Goal: Task Accomplishment & Management: Complete application form

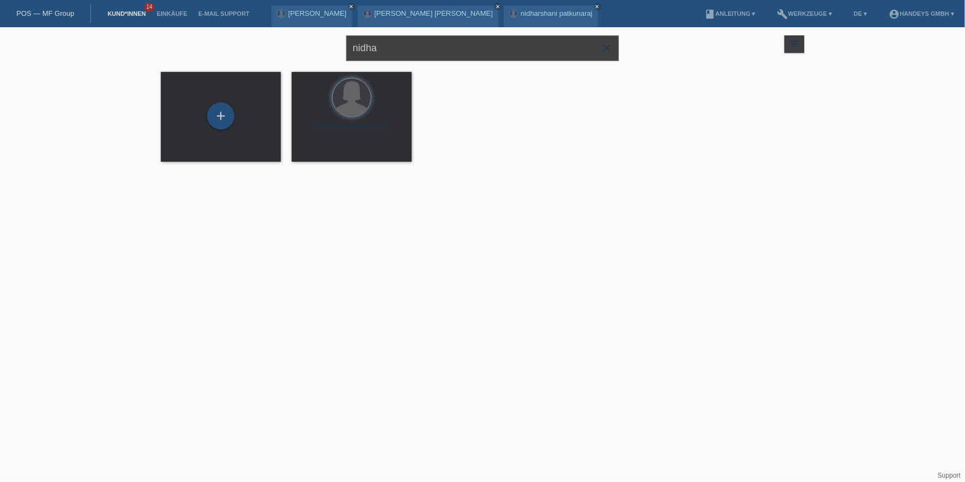
drag, startPoint x: 409, startPoint y: 48, endPoint x: 252, endPoint y: 48, distance: 156.4
click at [252, 48] on div "nidha close filter_list view_module Alle Kund*innen anzeigen star Markierte Kun…" at bounding box center [482, 46] width 654 height 39
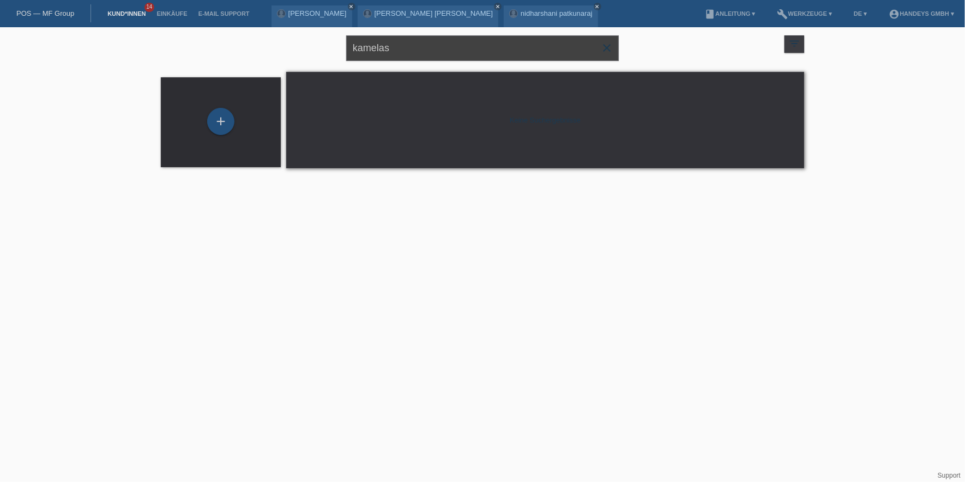
drag, startPoint x: 375, startPoint y: 53, endPoint x: 262, endPoint y: 53, distance: 113.4
click at [262, 53] on div "kamelas close filter_list view_module Alle Kund*innen anzeigen star Markierte K…" at bounding box center [482, 46] width 654 height 39
type input "mahendram"
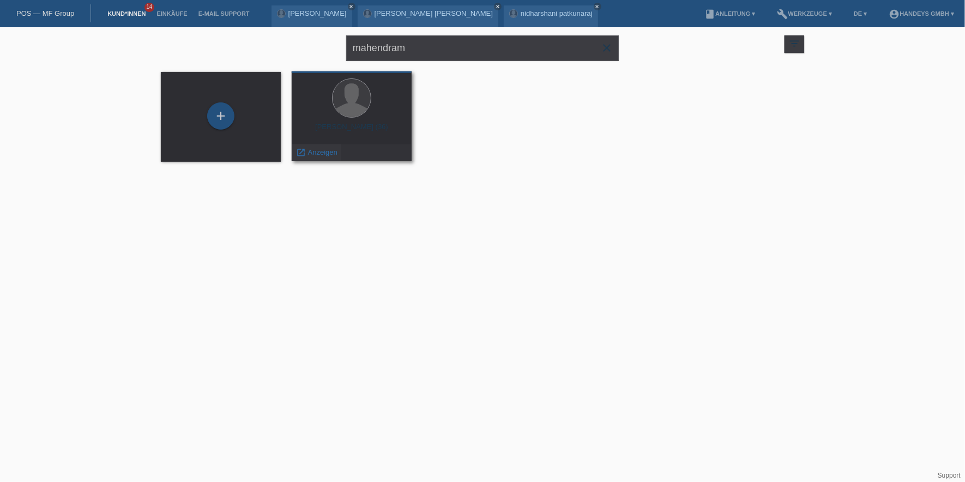
click at [306, 155] on link "launch Anzeigen" at bounding box center [316, 152] width 41 height 8
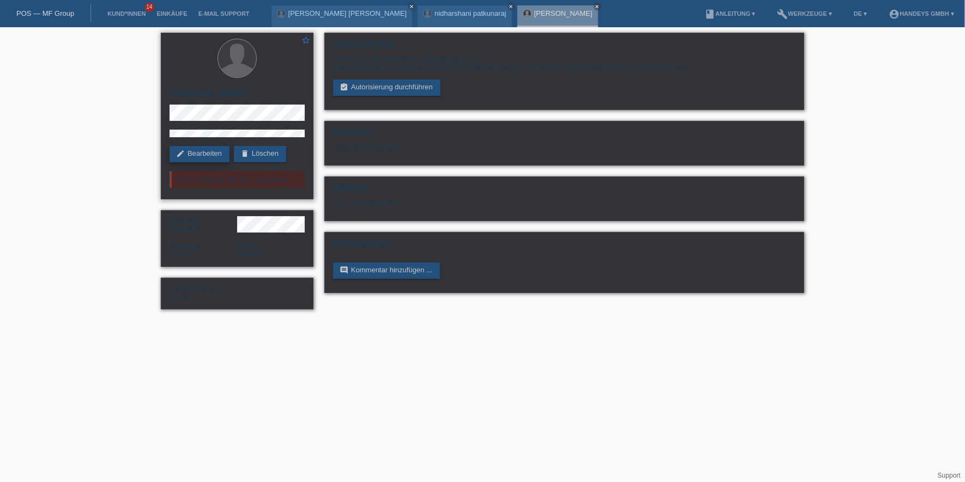
click at [187, 154] on link "edit Bearbeiten" at bounding box center [200, 154] width 60 height 16
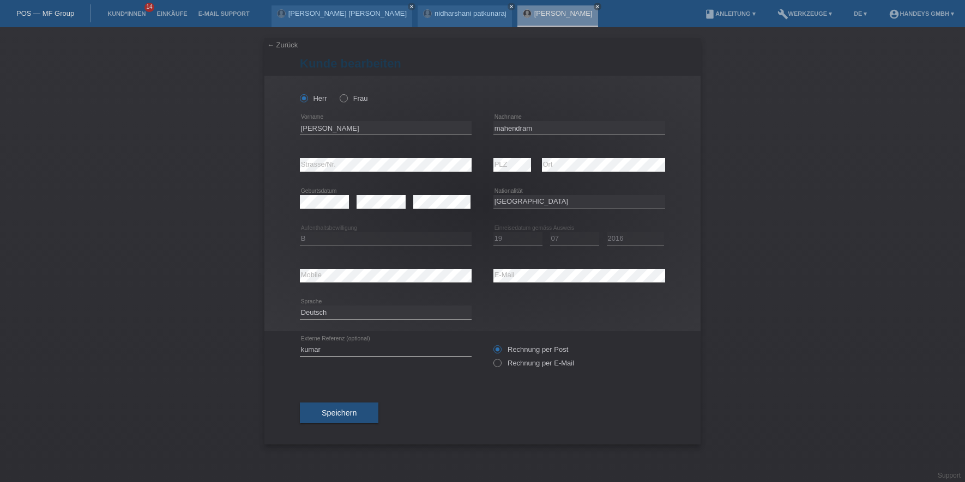
select select "LK"
select select "B"
select select "19"
select select "07"
select select "2016"
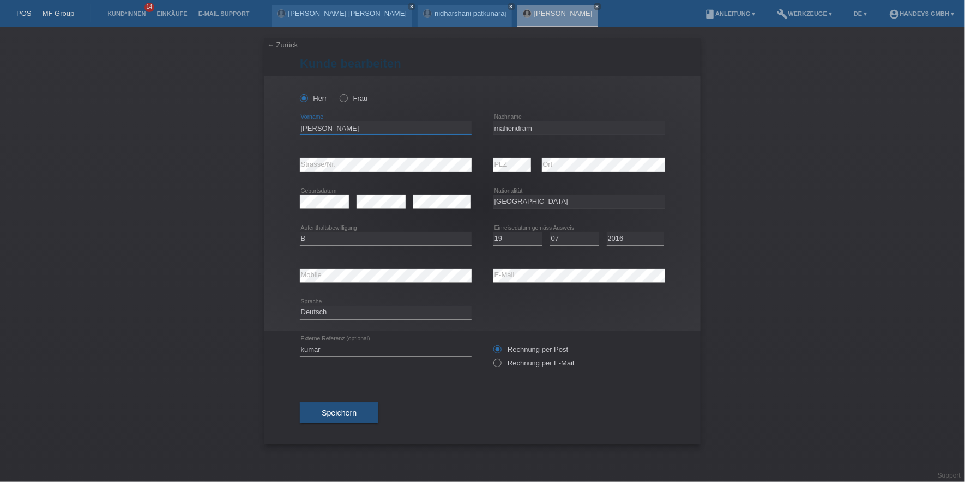
click at [301, 130] on input "kamales" at bounding box center [386, 128] width 172 height 14
click at [302, 128] on input "kamales" at bounding box center [386, 128] width 172 height 14
click at [304, 128] on input "kamales" at bounding box center [386, 128] width 172 height 14
type input "Kamales"
drag, startPoint x: 497, startPoint y: 130, endPoint x: 504, endPoint y: 136, distance: 9.3
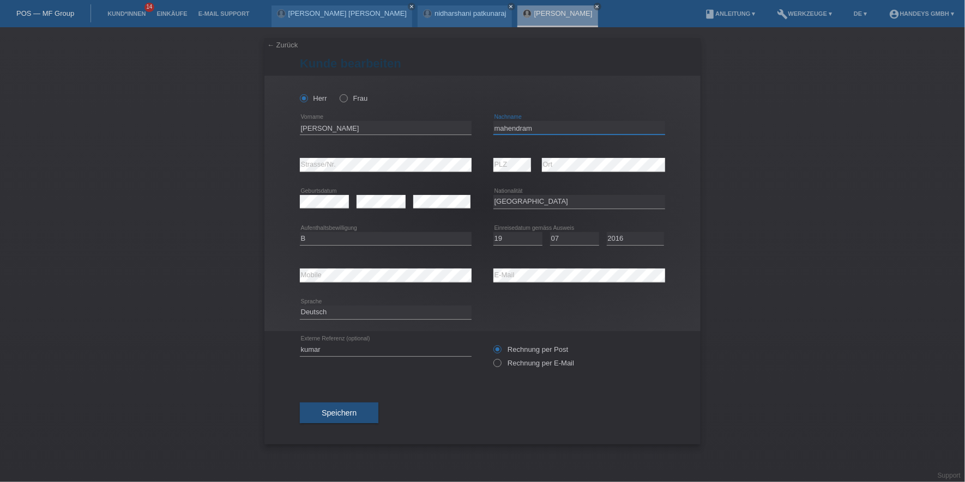
click at [499, 131] on input "mahendram" at bounding box center [579, 128] width 172 height 14
type input "Mahendram"
click at [321, 130] on input "Kamales" at bounding box center [386, 128] width 172 height 14
click at [509, 130] on input "Mahendram" at bounding box center [579, 128] width 172 height 14
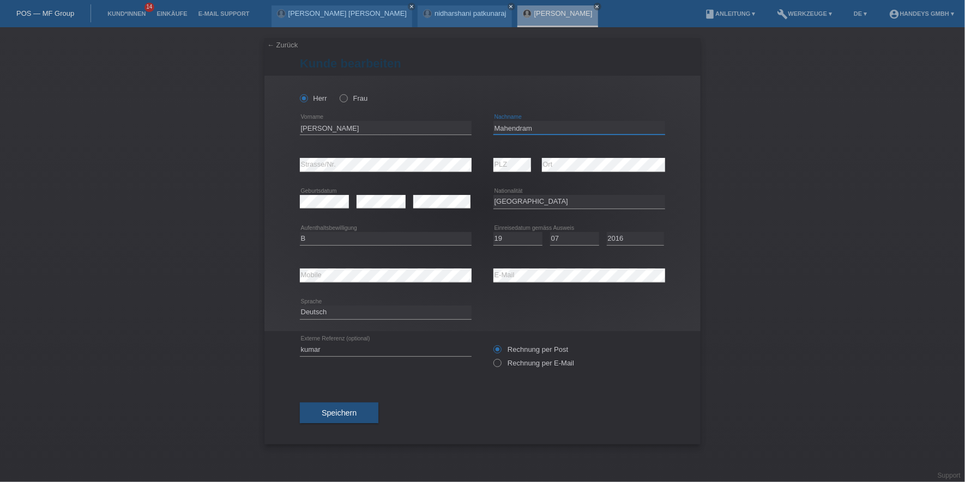
click at [509, 130] on input "Mahendram" at bounding box center [579, 128] width 172 height 14
click at [313, 128] on input "Kamales" at bounding box center [386, 128] width 172 height 14
click at [520, 125] on input "Mahendram" at bounding box center [579, 128] width 172 height 14
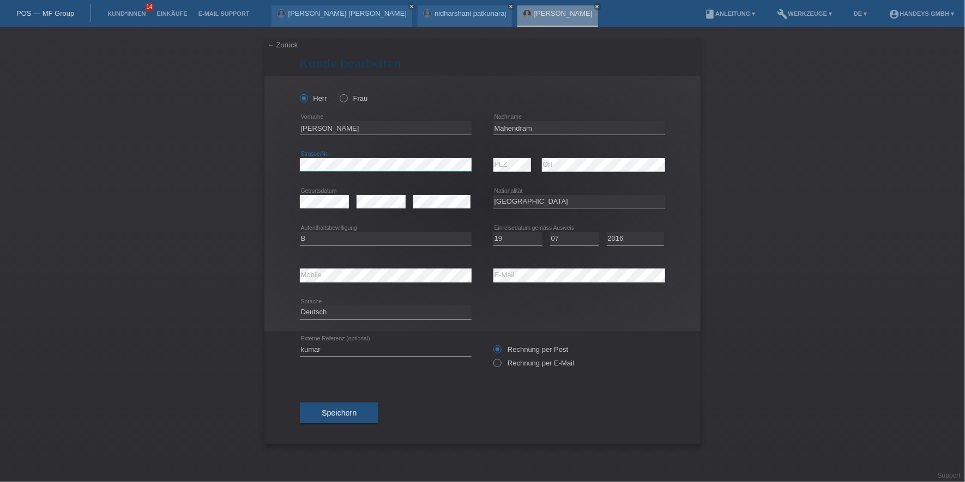
click at [275, 168] on div "Herr Frau Kamales error Vorname C" at bounding box center [482, 204] width 436 height 256
click at [471, 280] on div "error Mobile error E-Mail" at bounding box center [482, 275] width 365 height 37
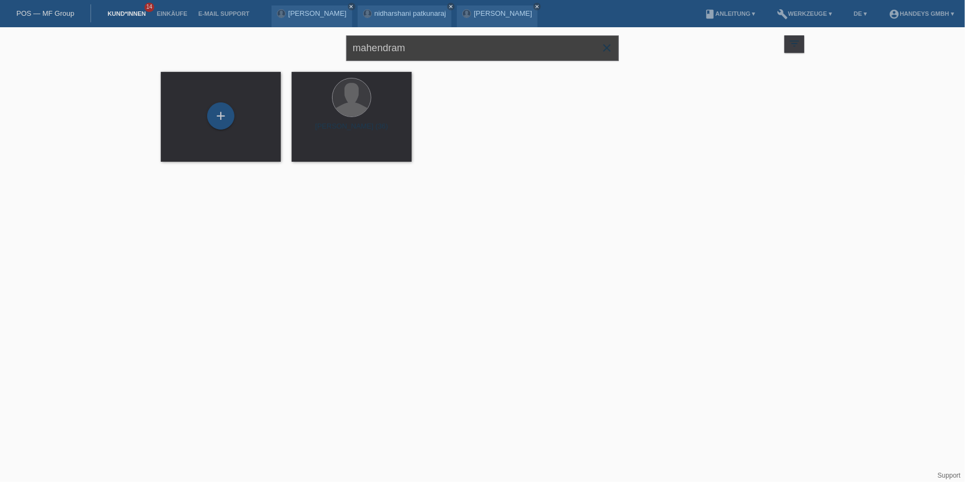
drag, startPoint x: 484, startPoint y: 49, endPoint x: 154, endPoint y: 37, distance: 330.0
click at [154, 37] on div "mahendram close filter_list view_module Alle Kund*innen anzeigen star Markierte…" at bounding box center [482, 101] width 965 height 148
type input "hostettler"
click at [319, 158] on div "launch Anzeigen" at bounding box center [316, 152] width 49 height 16
click at [329, 150] on span "Anzeigen" at bounding box center [322, 152] width 29 height 8
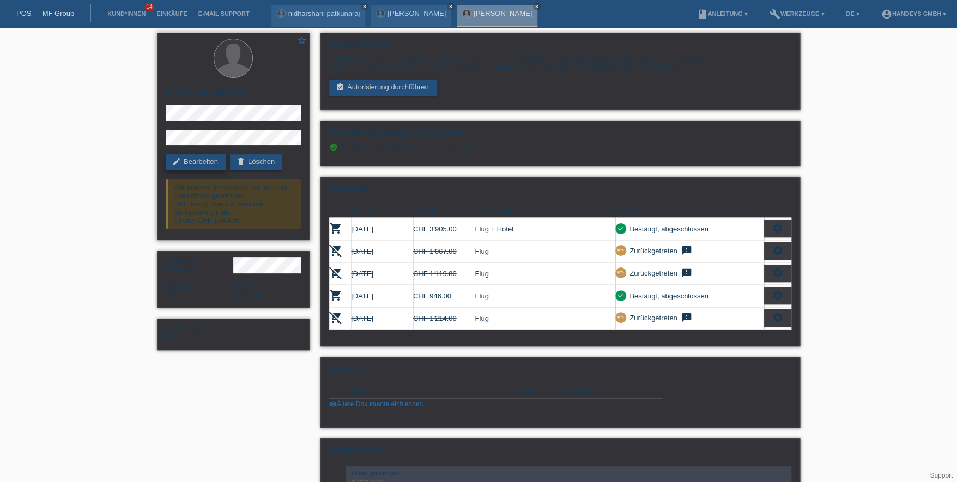
click at [194, 163] on link "edit Bearbeiten" at bounding box center [196, 162] width 60 height 16
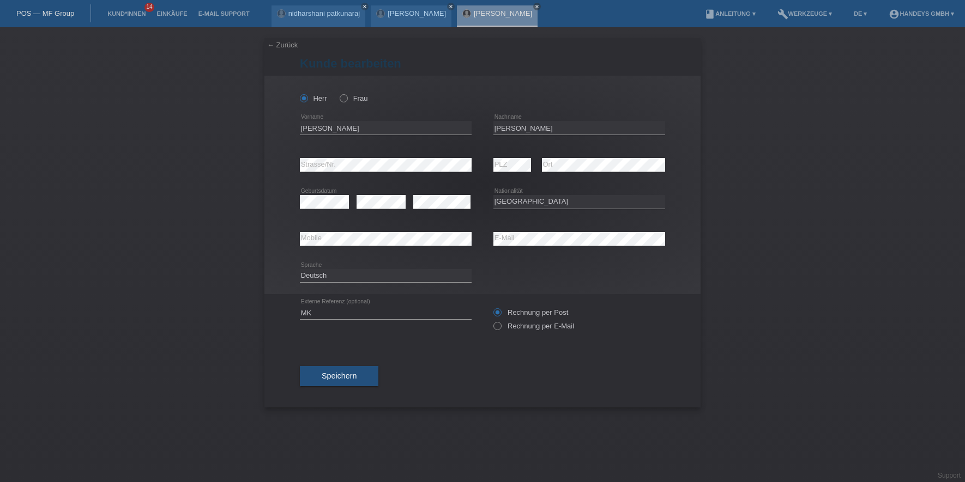
select select "CH"
drag, startPoint x: 336, startPoint y: 312, endPoint x: 282, endPoint y: 309, distance: 54.1
click at [282, 309] on div "← Zurück Kunde bearbeiten Herr Frau PLZ" at bounding box center [482, 223] width 436 height 370
type input "DERYA"
click at [198, 221] on div "← Zurück [PERSON_NAME] bearbeiten [PERSON_NAME] Frau [PERSON_NAME] error Vornam…" at bounding box center [482, 254] width 965 height 455
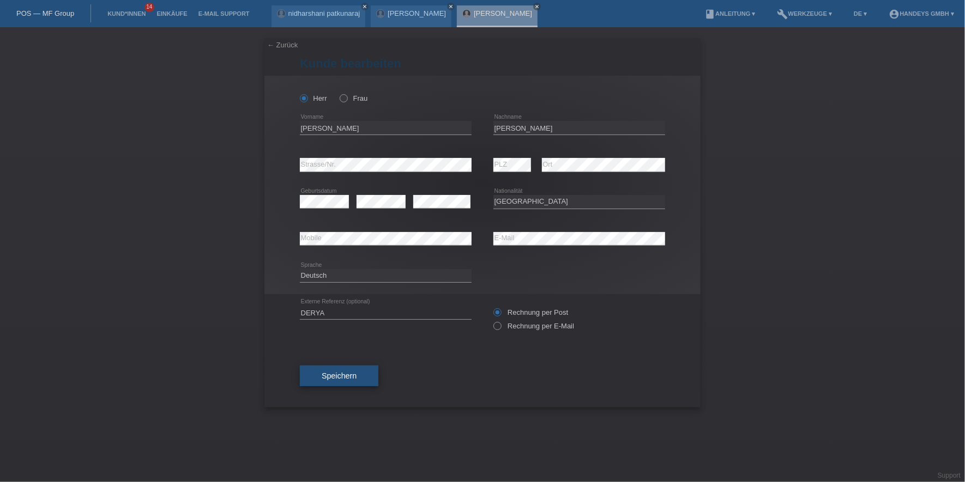
click at [350, 385] on button "Speichern" at bounding box center [339, 376] width 78 height 21
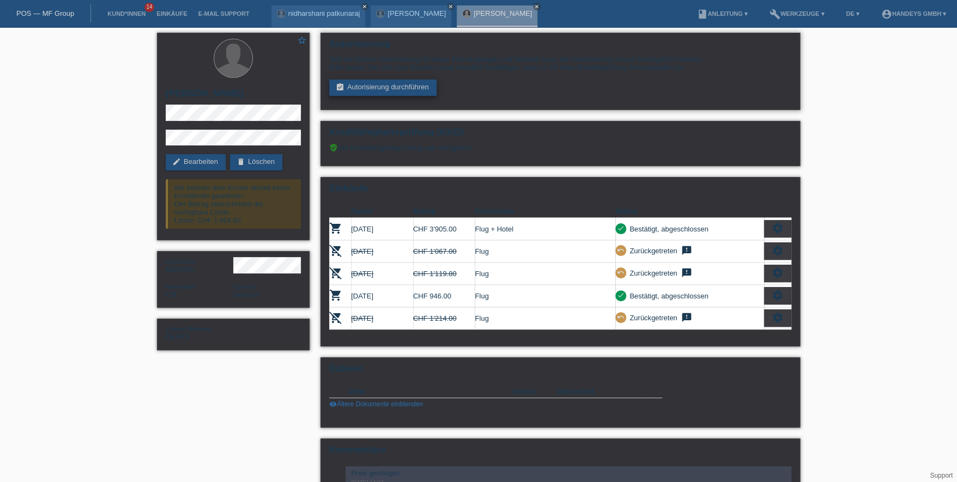
click at [379, 86] on link "assignment_turned_in Autorisierung durchführen" at bounding box center [382, 88] width 107 height 16
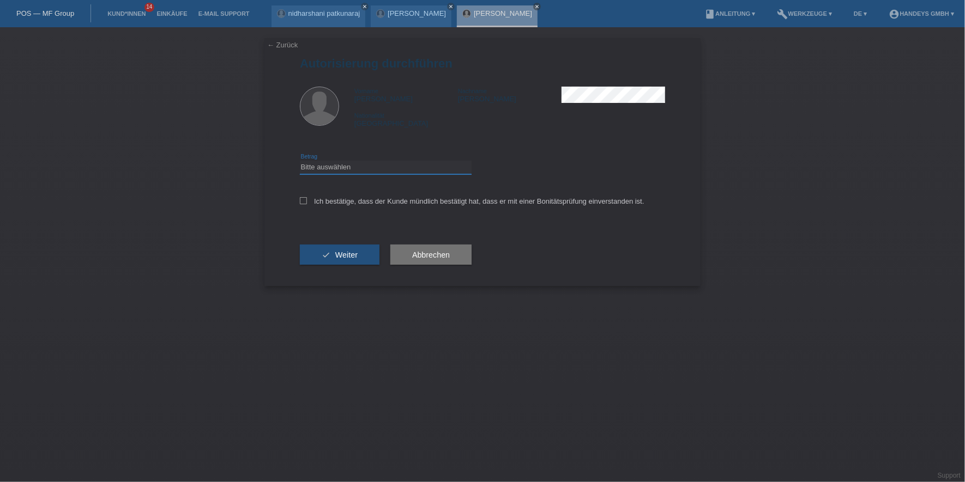
click at [384, 172] on select "Bitte auswählen CHF 1.00 - CHF 499.00 CHF 500.00 - CHF 1'999.00 CHF 2'000.00 - …" at bounding box center [386, 167] width 172 height 13
select select "2"
click at [300, 161] on select "Bitte auswählen CHF 1.00 - CHF 499.00 CHF 500.00 - CHF 1'999.00 CHF 2'000.00 - …" at bounding box center [386, 167] width 172 height 13
click at [314, 191] on div "Ich bestätige, dass der Kunde mündlich bestätigt hat, dass er mit einer Bonität…" at bounding box center [482, 204] width 365 height 37
click at [312, 198] on label "Ich bestätige, dass der Kunde mündlich bestätigt hat, dass er mit einer Bonität…" at bounding box center [472, 201] width 344 height 8
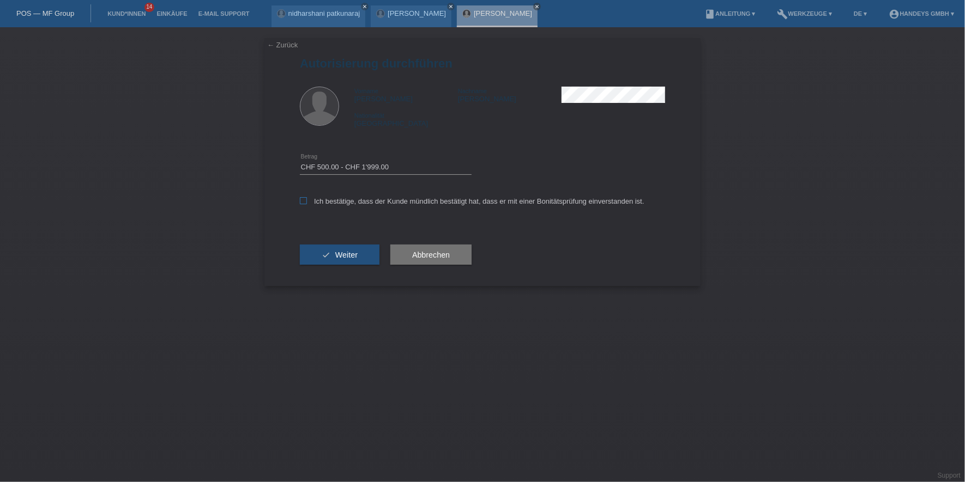
click at [307, 198] on input "Ich bestätige, dass der Kunde mündlich bestätigt hat, dass er mit einer Bonität…" at bounding box center [303, 200] width 7 height 7
checkbox input "true"
click at [325, 254] on button "check Weiter" at bounding box center [340, 255] width 80 height 21
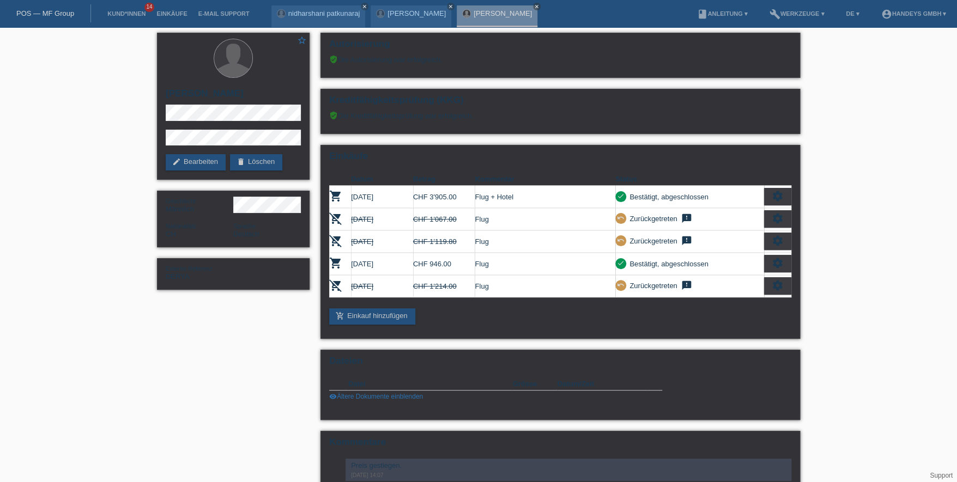
click at [53, 13] on link "POS — MF Group" at bounding box center [45, 13] width 58 height 8
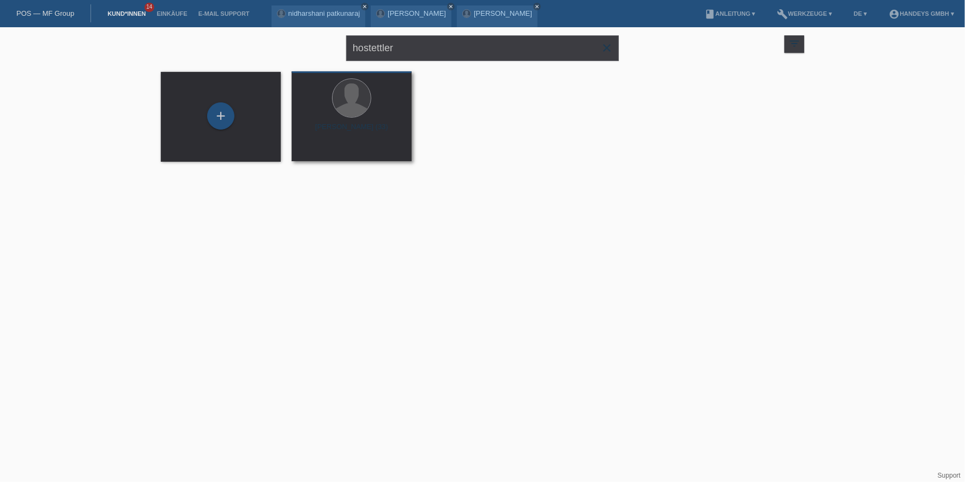
click at [311, 161] on div "[PERSON_NAME] (33) launch Anzeigen" at bounding box center [352, 116] width 120 height 90
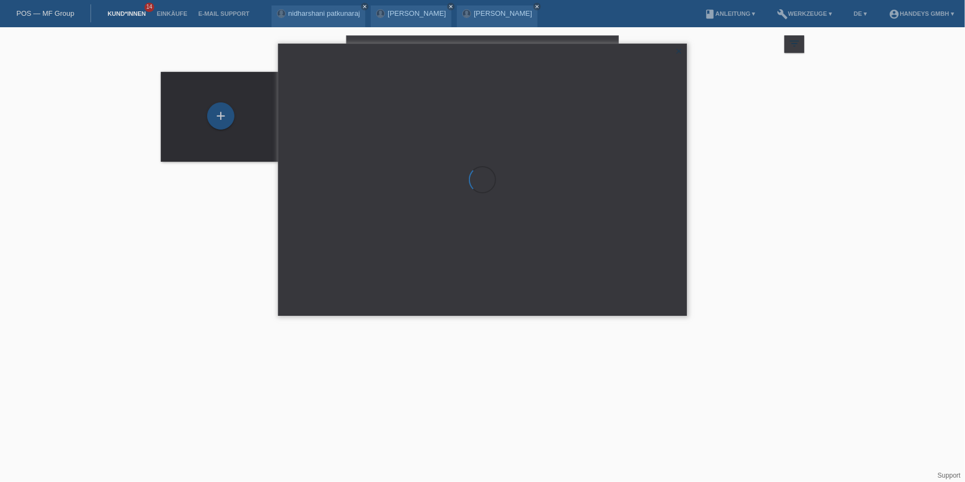
click at [319, 157] on div at bounding box center [483, 179] width 408 height 271
click at [231, 176] on html "POS — MF Group Kund*innen 14 Einkäufe E-Mail Support nidharshani patkunaraj clo…" at bounding box center [482, 88] width 965 height 176
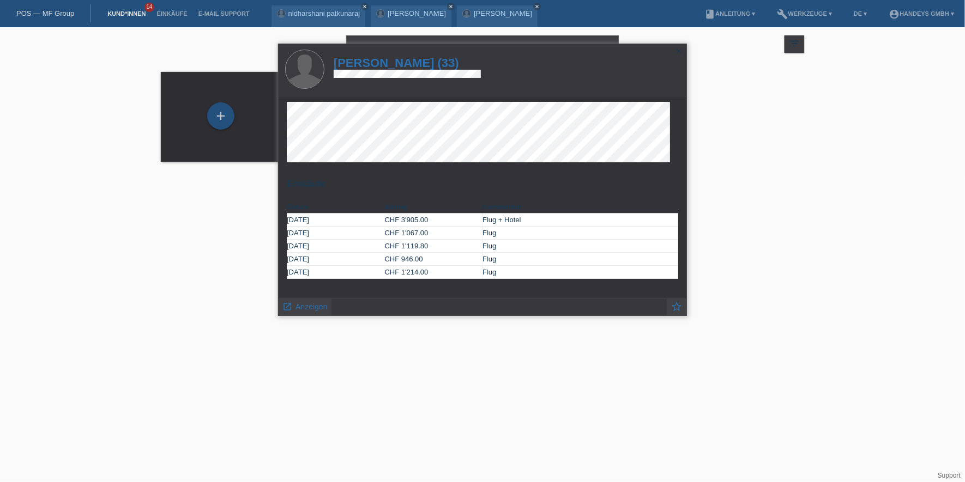
click at [674, 50] on icon "close" at bounding box center [678, 51] width 9 height 9
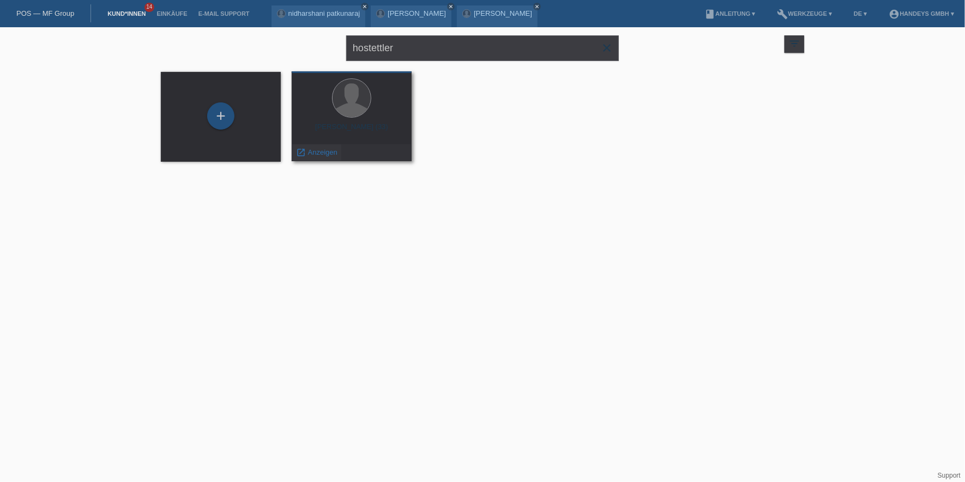
click at [325, 155] on span "Anzeigen" at bounding box center [322, 152] width 29 height 8
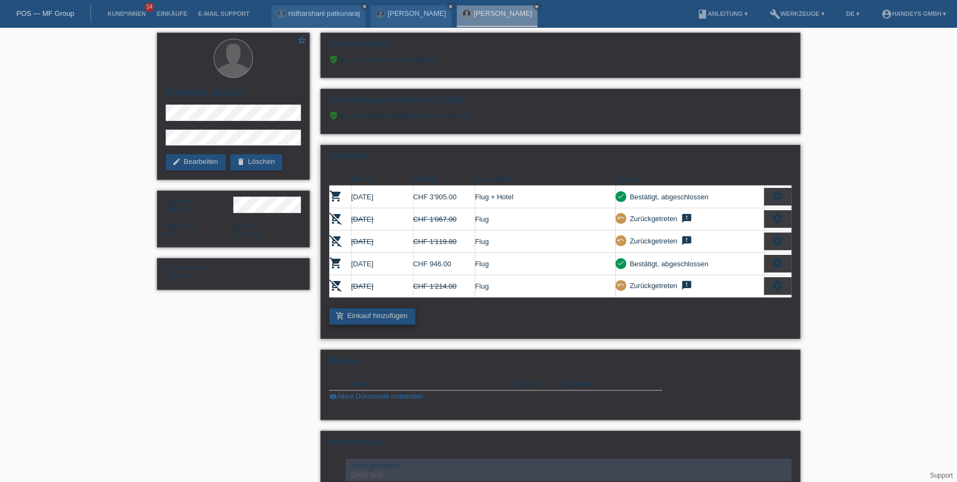
click at [397, 312] on link "add_shopping_cart Einkauf hinzufügen" at bounding box center [372, 317] width 86 height 16
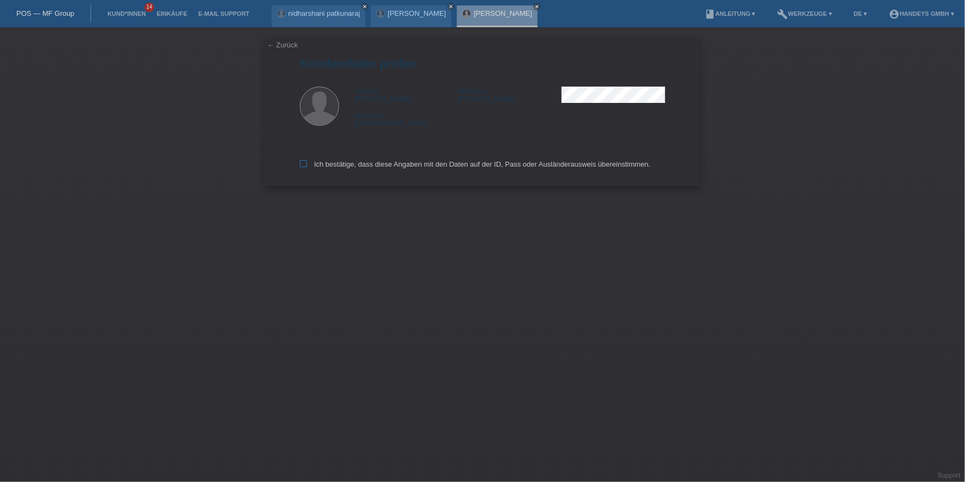
click at [384, 164] on label "Ich bestätige, dass diese Angaben mit den Daten auf der ID, Pass oder Ausländer…" at bounding box center [475, 164] width 350 height 8
click at [307, 164] on input "Ich bestätige, dass diese Angaben mit den Daten auf der ID, Pass oder Ausländer…" at bounding box center [303, 163] width 7 height 7
checkbox input "true"
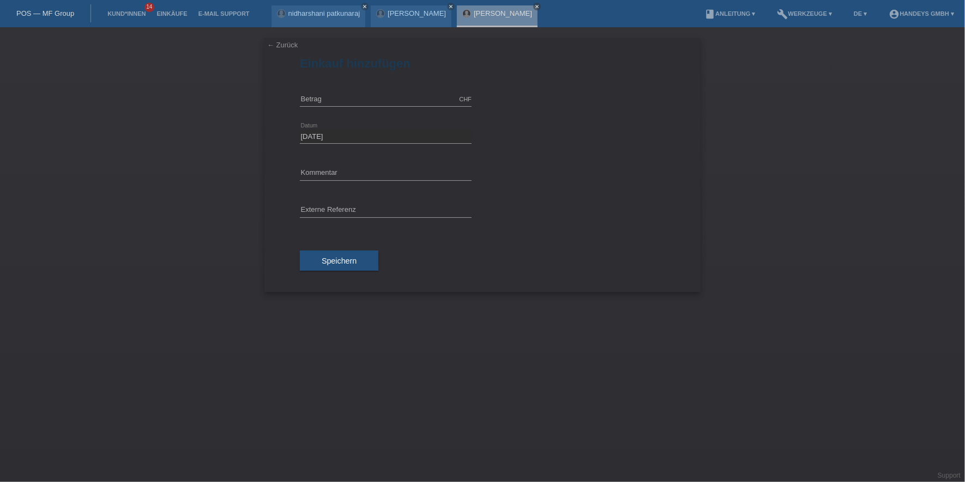
click at [354, 90] on div "CHF error [GEOGRAPHIC_DATA]" at bounding box center [386, 99] width 172 height 37
click at [351, 99] on input "text" at bounding box center [386, 100] width 172 height 14
type input "7000.00"
click at [342, 177] on input "text" at bounding box center [386, 174] width 172 height 14
type input "tes"
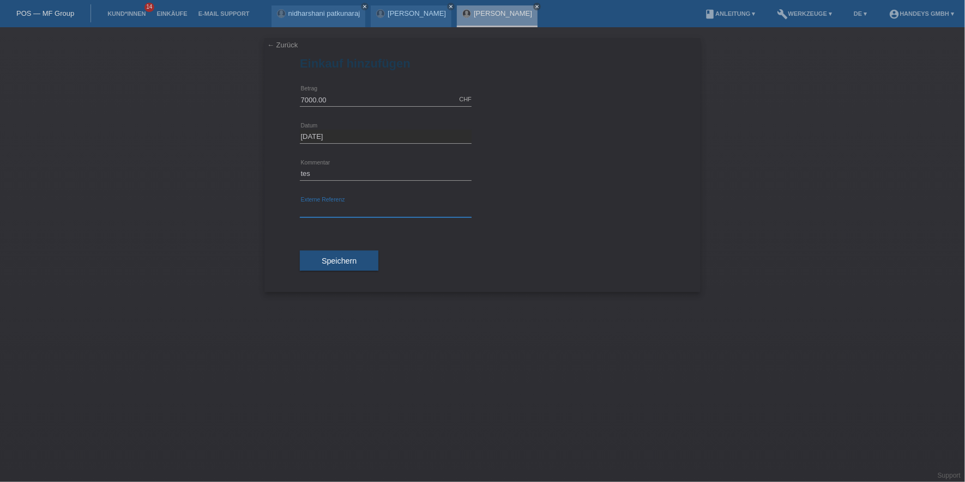
click at [329, 204] on input "text" at bounding box center [386, 211] width 172 height 14
type input "DERYA"
click at [341, 165] on div "tes error Kommentar" at bounding box center [386, 173] width 172 height 37
click at [338, 170] on input "tes" at bounding box center [386, 174] width 172 height 14
type input "test"
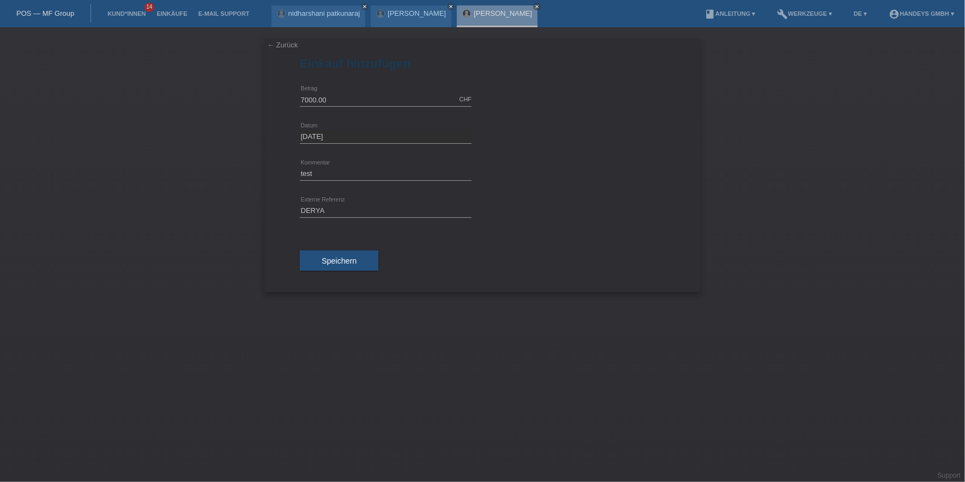
click at [315, 267] on button "Speichern" at bounding box center [339, 261] width 78 height 21
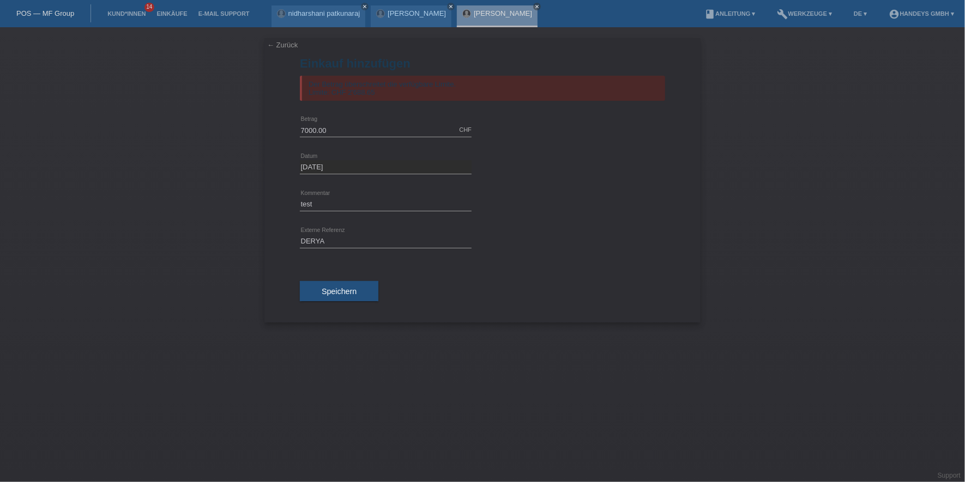
click at [281, 43] on link "← Zurück" at bounding box center [282, 45] width 31 height 8
